Goal: Transaction & Acquisition: Purchase product/service

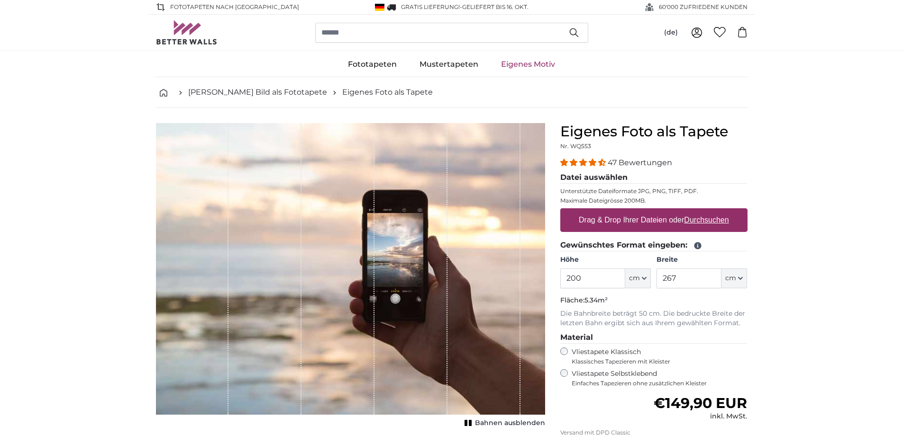
click at [568, 374] on div "Vliestapete Selbstklebend Einfaches Tapezieren ohne zusätzlichen Kleister" at bounding box center [653, 379] width 187 height 18
click at [636, 282] on span "cm" at bounding box center [634, 278] width 11 height 9
drag, startPoint x: 588, startPoint y: 283, endPoint x: 544, endPoint y: 283, distance: 43.6
click at [544, 283] on product-detail "Abbrechen Bild zuschneiden Bahnen ausblenden Eigenes Foto als Tapete Nr. WQ553 …" at bounding box center [451, 329] width 607 height 442
type input "150"
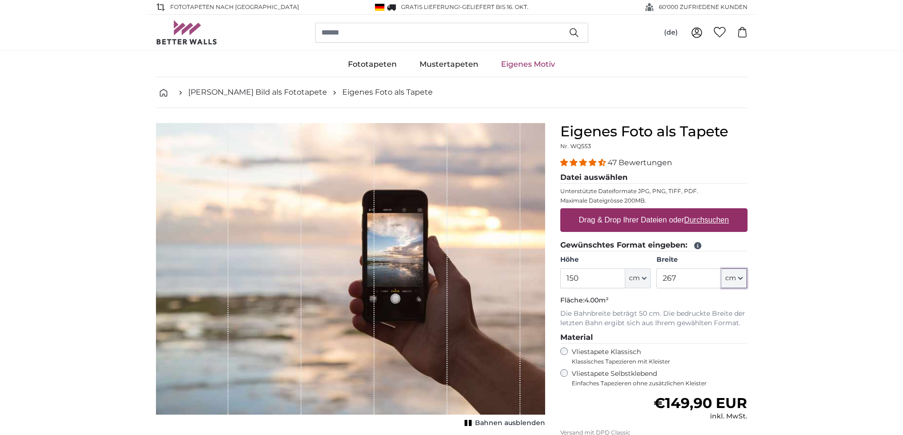
click at [739, 281] on icon "button" at bounding box center [740, 278] width 5 height 5
drag, startPoint x: 692, startPoint y: 281, endPoint x: 645, endPoint y: 286, distance: 47.7
click at [646, 287] on div "Höhe 150 ft cm Centimeter (cm) Inches (inch) Feet (ft. in.) Breite 267 ft cm Ce…" at bounding box center [653, 271] width 187 height 33
type input "200"
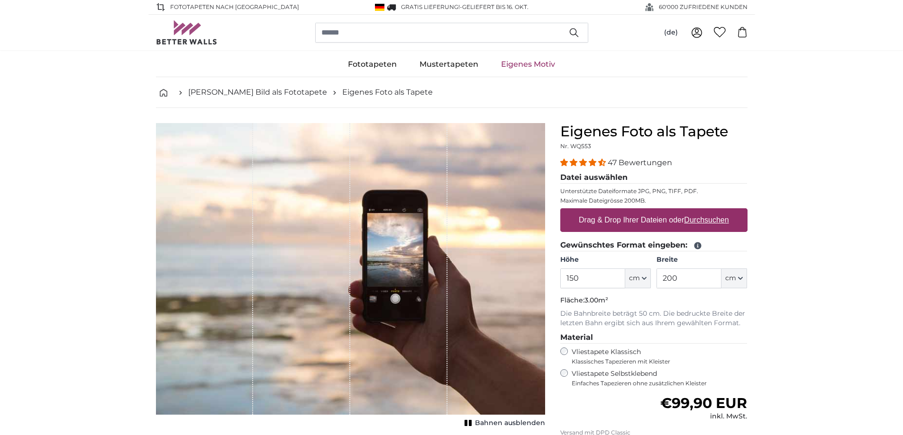
click at [630, 220] on label "Drag & Drop Ihrer Dateien oder Durchsuchen" at bounding box center [654, 220] width 158 height 19
click at [630, 211] on input "Drag & Drop Ihrer Dateien oder Durchsuchen" at bounding box center [653, 209] width 187 height 3
type input "**********"
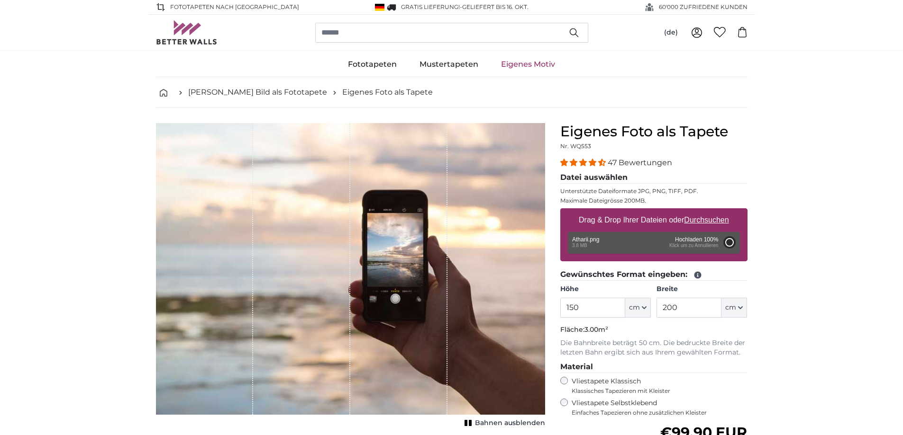
type input "200"
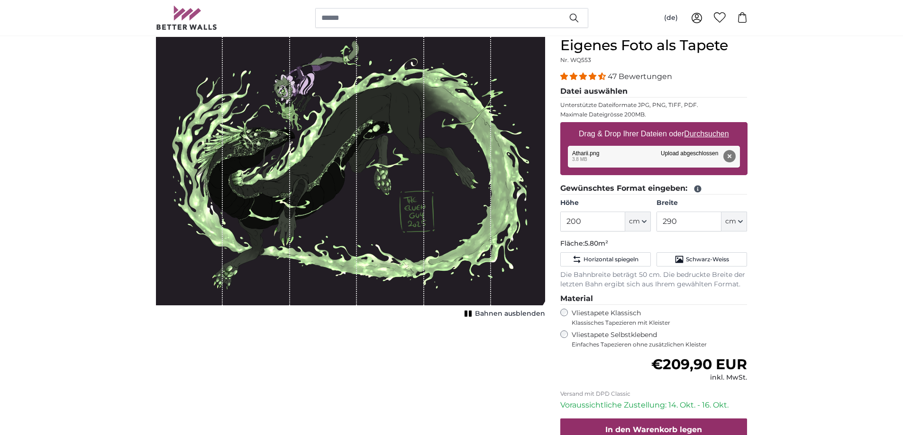
drag, startPoint x: 798, startPoint y: 310, endPoint x: 796, endPoint y: 327, distance: 17.3
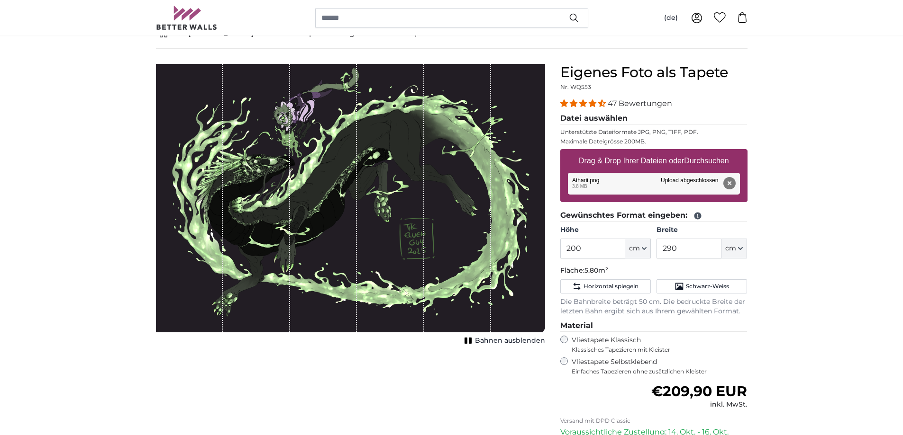
drag, startPoint x: 786, startPoint y: 356, endPoint x: 794, endPoint y: 316, distance: 41.0
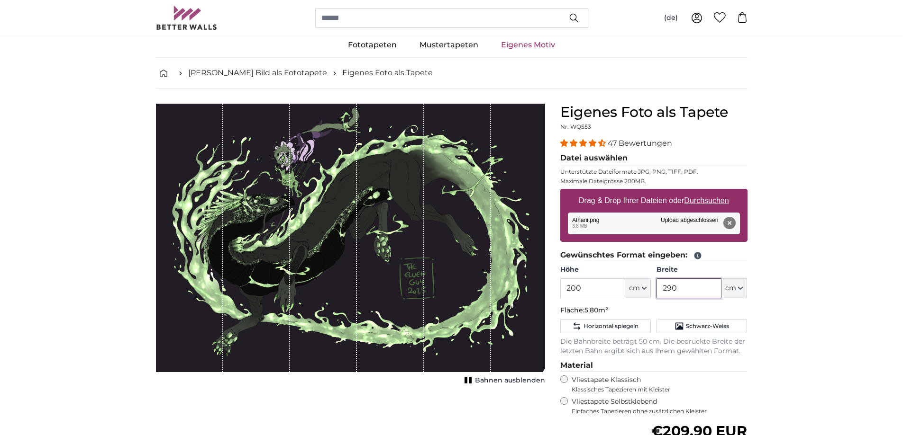
drag, startPoint x: 716, startPoint y: 286, endPoint x: 642, endPoint y: 297, distance: 75.3
click at [642, 297] on div "Höhe 200 ft cm Centimeter (cm) Inches (inch) Feet (ft. in.) Breite 290 ft cm Ce…" at bounding box center [653, 281] width 187 height 33
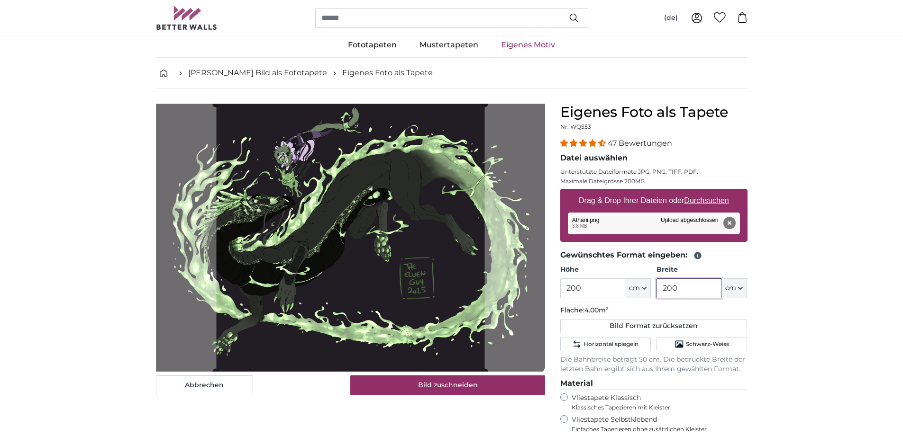
type input "200"
drag, startPoint x: 598, startPoint y: 290, endPoint x: 555, endPoint y: 296, distance: 42.5
click at [555, 296] on div "Eigenes Foto als Tapete Nr. WQ553 47 Bewertungen Datei auswählen Unterstützte D…" at bounding box center [653, 350] width 202 height 492
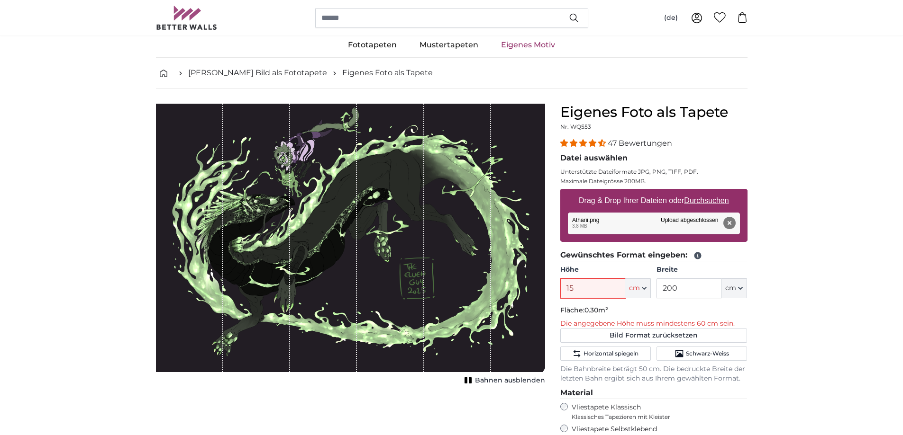
type input "150"
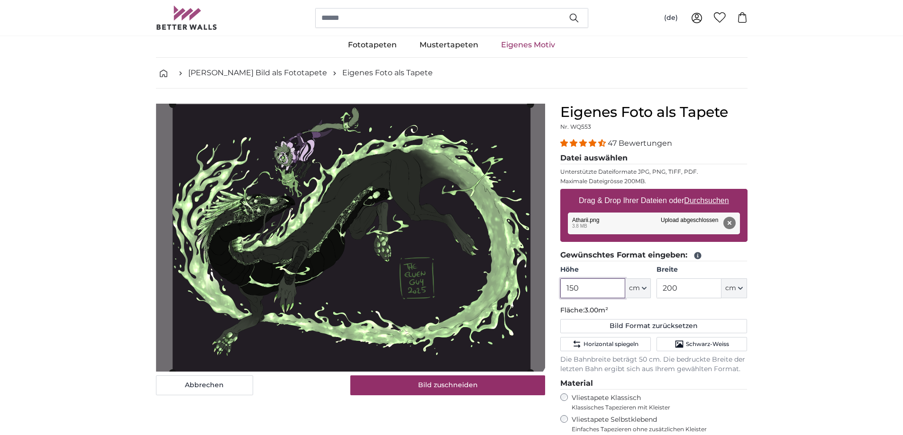
click at [463, 297] on cropper-handle at bounding box center [351, 238] width 358 height 268
click at [586, 287] on input "150" at bounding box center [592, 289] width 65 height 20
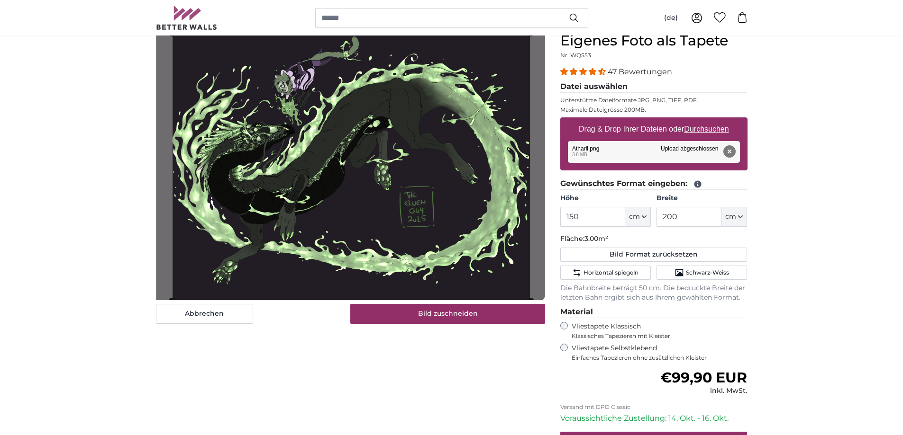
drag, startPoint x: 815, startPoint y: 317, endPoint x: 815, endPoint y: 329, distance: 12.8
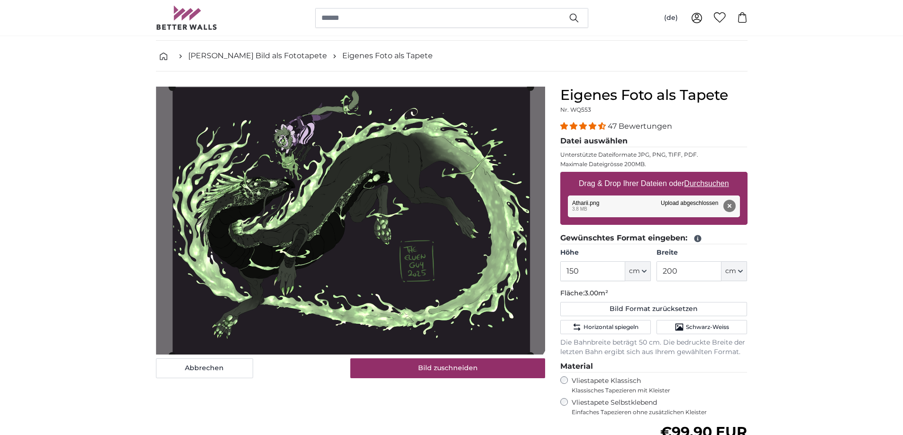
drag, startPoint x: 815, startPoint y: 360, endPoint x: 818, endPoint y: 328, distance: 32.3
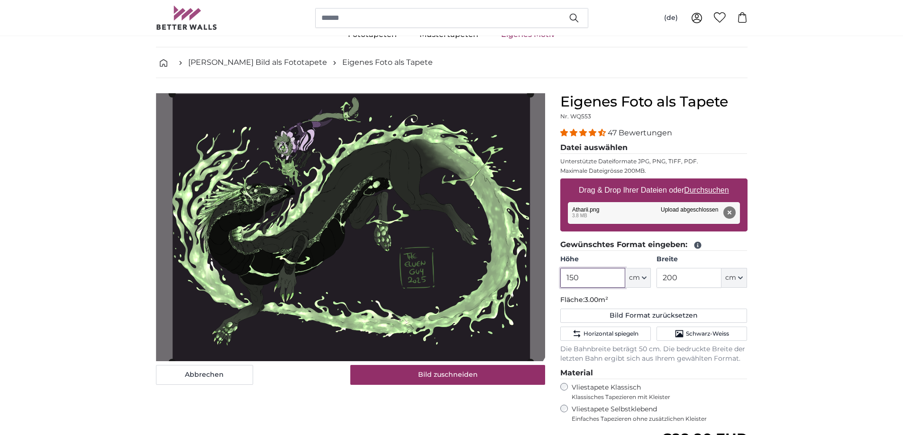
click at [596, 274] on input "150" at bounding box center [592, 278] width 65 height 20
type input "1"
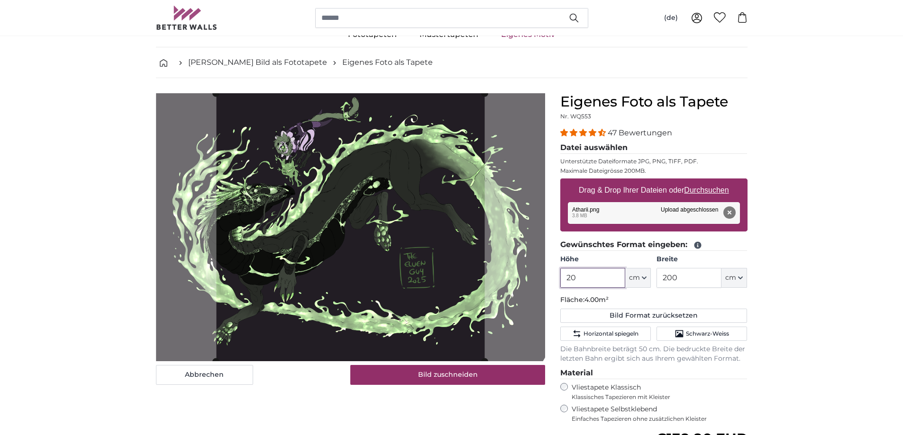
type input "2"
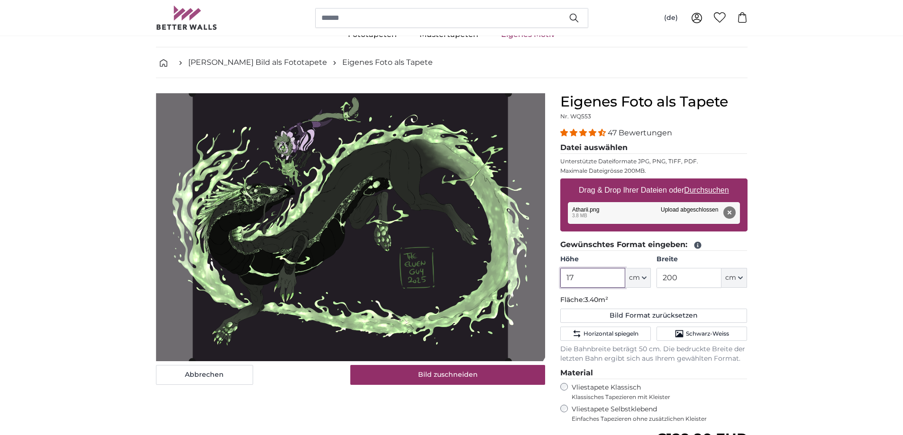
type input "1"
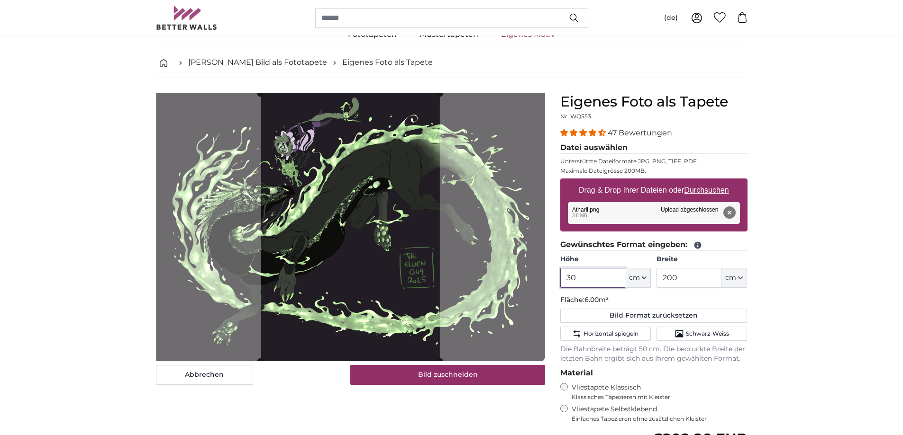
type input "3"
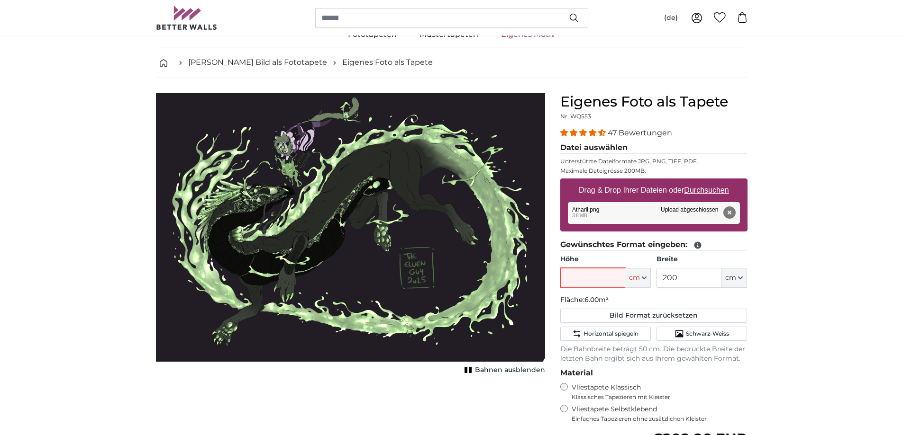
type input "1"
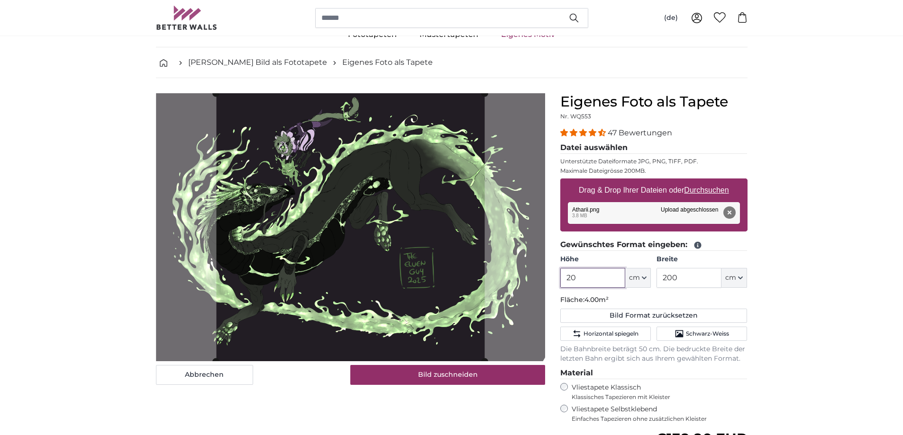
type input "2"
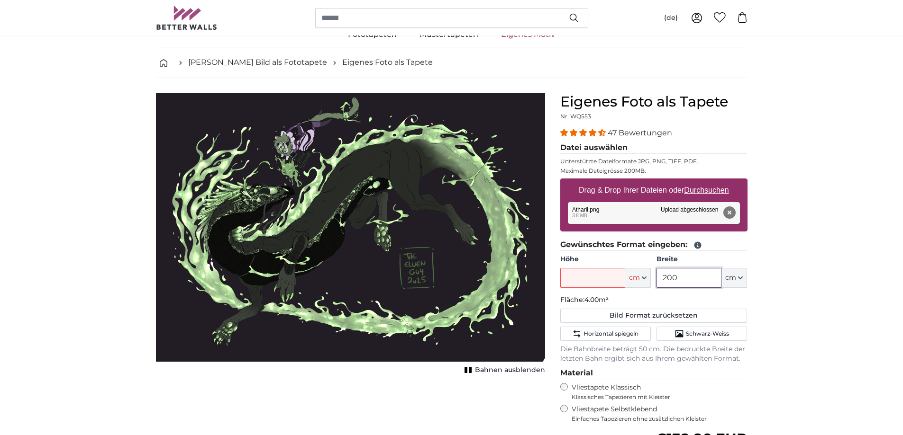
drag, startPoint x: 691, startPoint y: 281, endPoint x: 645, endPoint y: 286, distance: 46.2
click at [645, 286] on div "Höhe ft cm Centimeter (cm) Inches (inch) Feet (ft. in.) Breite 200 ft cm Centim…" at bounding box center [653, 271] width 187 height 33
click at [594, 281] on input "Höhe" at bounding box center [592, 278] width 65 height 20
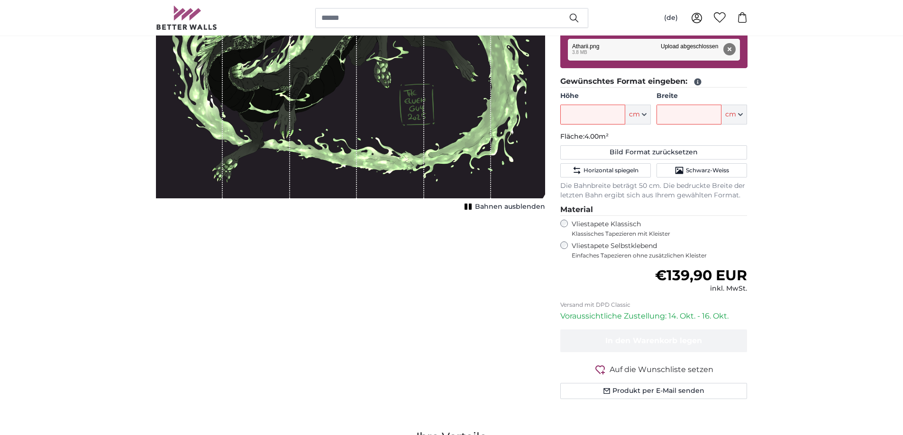
drag, startPoint x: 816, startPoint y: 333, endPoint x: 812, endPoint y: 368, distance: 35.4
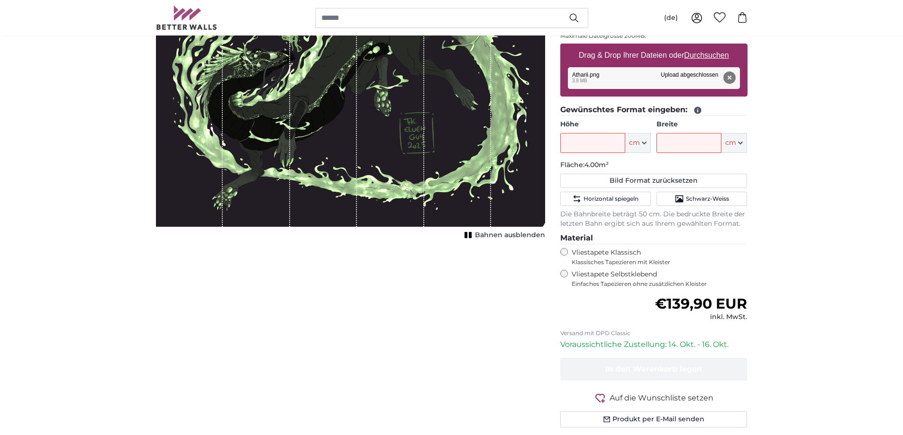
drag, startPoint x: 810, startPoint y: 329, endPoint x: 810, endPoint y: 292, distance: 36.5
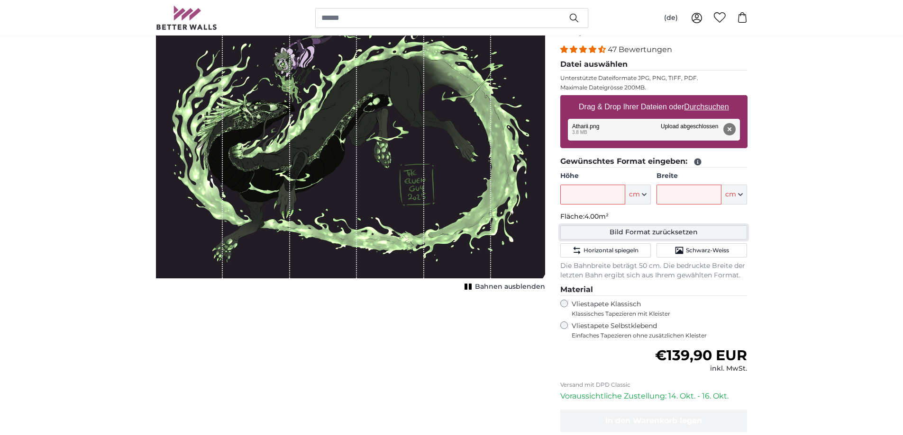
click at [628, 233] on button "Bild Format zurücksetzen" at bounding box center [653, 233] width 187 height 14
type input "200"
type input "290"
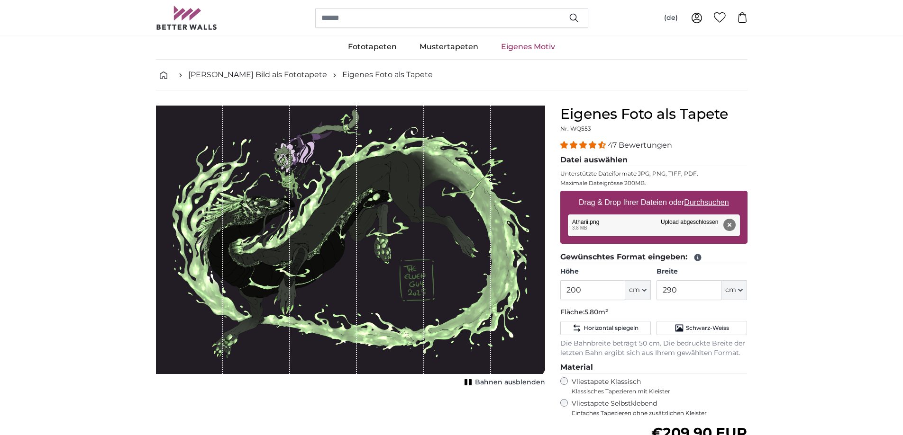
drag, startPoint x: 806, startPoint y: 309, endPoint x: 800, endPoint y: 269, distance: 41.1
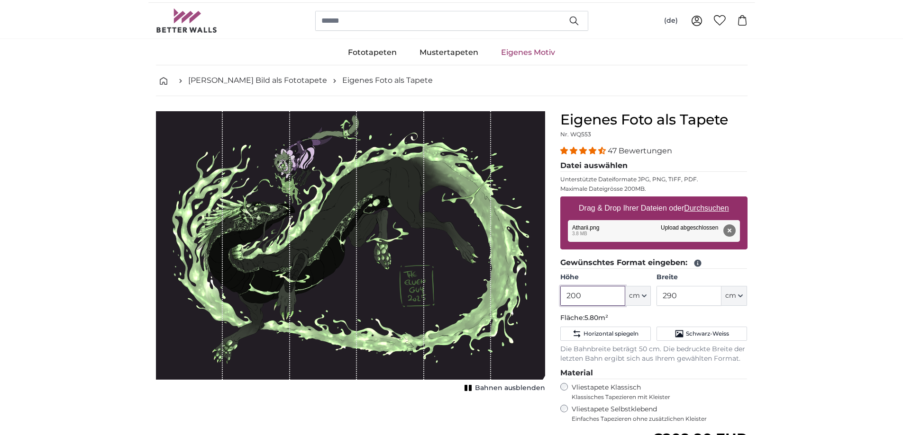
drag, startPoint x: 594, startPoint y: 295, endPoint x: 558, endPoint y: 294, distance: 35.6
click at [558, 294] on div "Eigenes Foto als Tapete Nr. WQ553 47 Bewertungen Datei auswählen Unterstützte D…" at bounding box center [653, 348] width 202 height 474
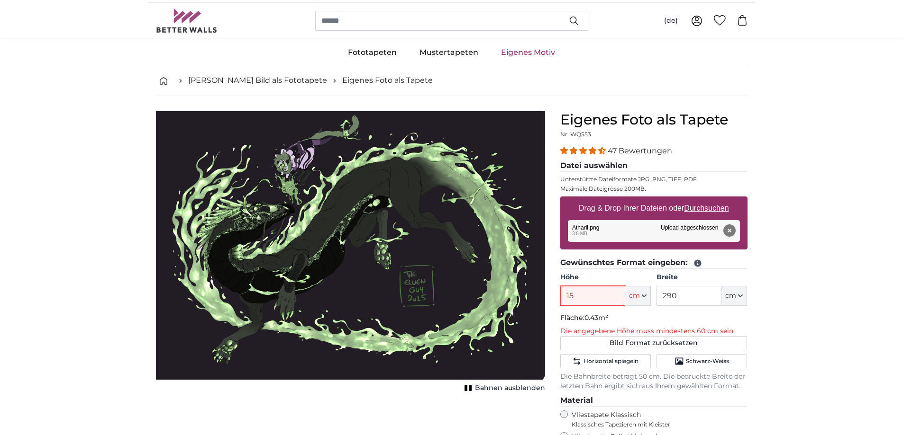
type input "1"
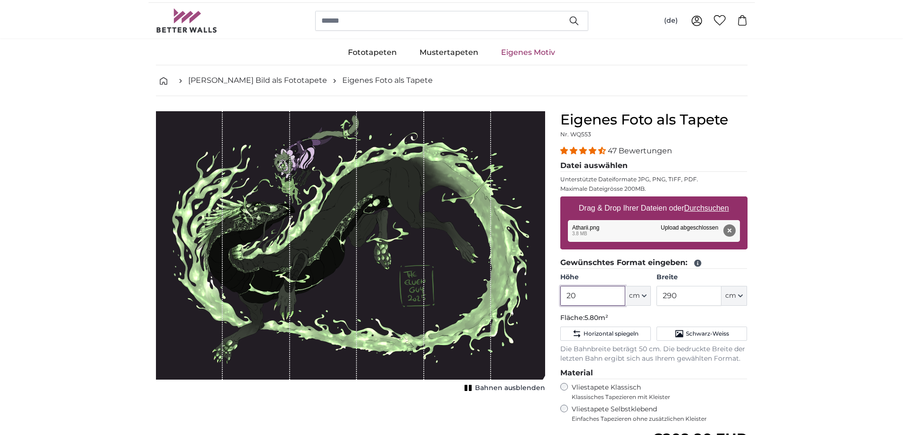
type input "2"
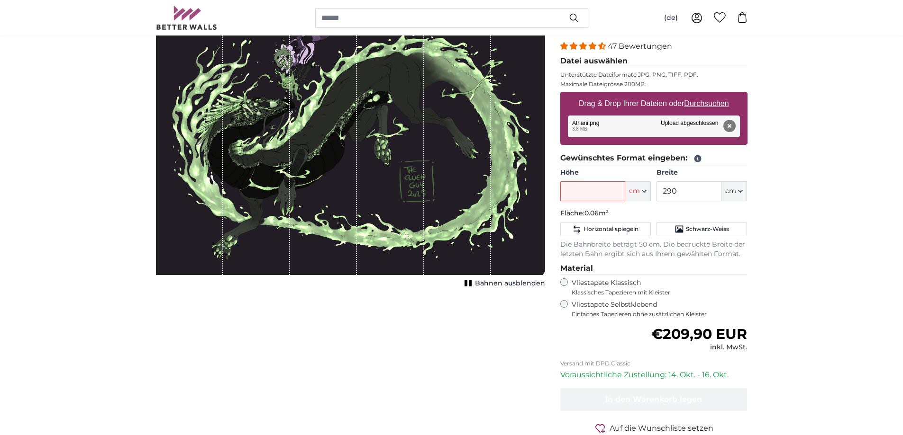
drag, startPoint x: 795, startPoint y: 258, endPoint x: 796, endPoint y: 286, distance: 27.5
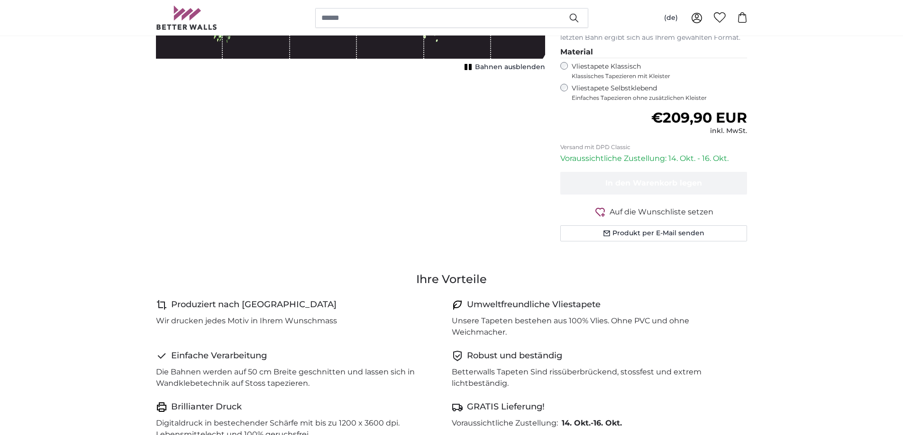
drag, startPoint x: 796, startPoint y: 290, endPoint x: 790, endPoint y: 339, distance: 49.2
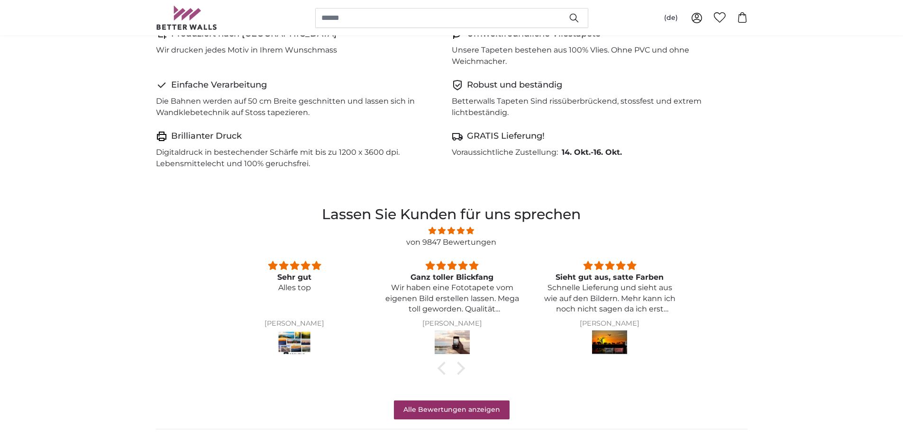
drag, startPoint x: 793, startPoint y: 315, endPoint x: 792, endPoint y: 365, distance: 50.7
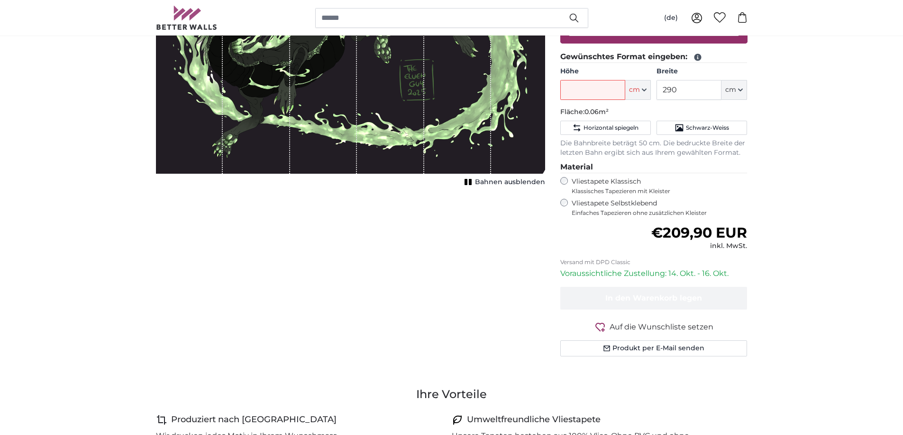
scroll to position [0, 0]
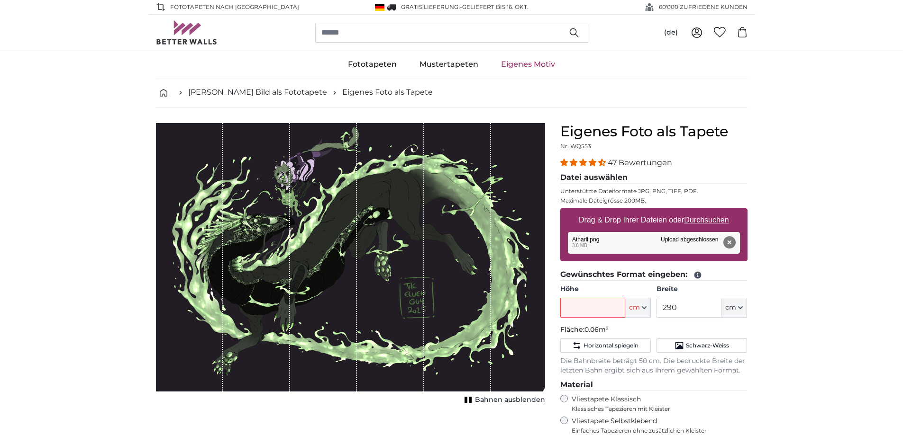
drag, startPoint x: 792, startPoint y: 360, endPoint x: 807, endPoint y: 205, distance: 155.6
click at [727, 244] on button "Entfernen" at bounding box center [729, 242] width 12 height 12
